Goal: Entertainment & Leisure: Consume media (video, audio)

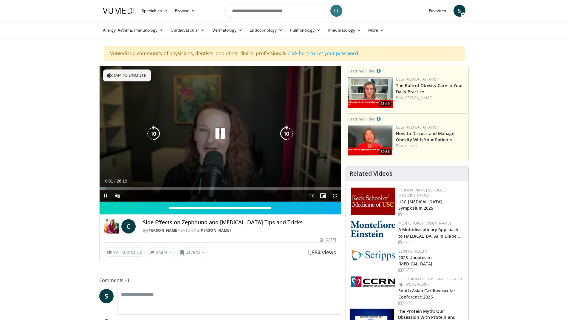
click at [220, 131] on icon "Video Player" at bounding box center [220, 133] width 17 height 17
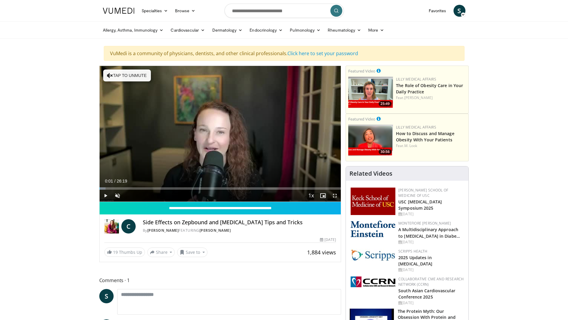
click at [220, 131] on div "10 seconds Tap to unmute" at bounding box center [220, 134] width 241 height 136
click at [115, 195] on span "Video Player" at bounding box center [118, 196] width 12 height 12
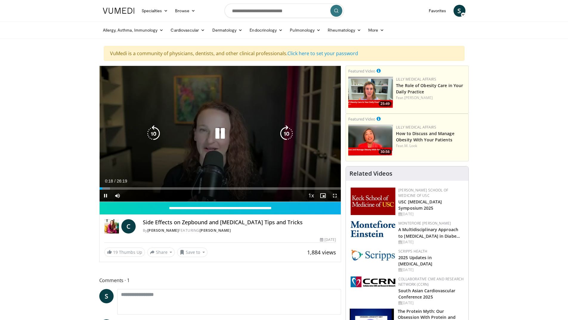
click at [223, 135] on icon "Video Player" at bounding box center [220, 133] width 17 height 17
